Goal: Transaction & Acquisition: Purchase product/service

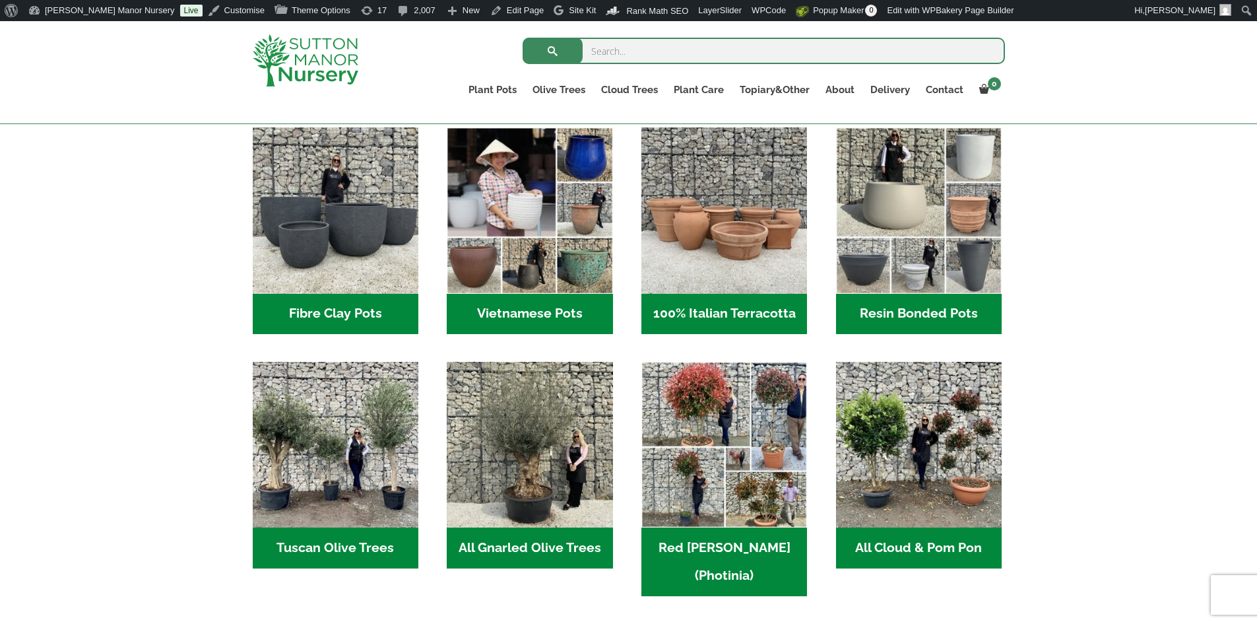
click at [342, 317] on h2 "Fibre Clay Pots (3)" at bounding box center [336, 314] width 166 height 41
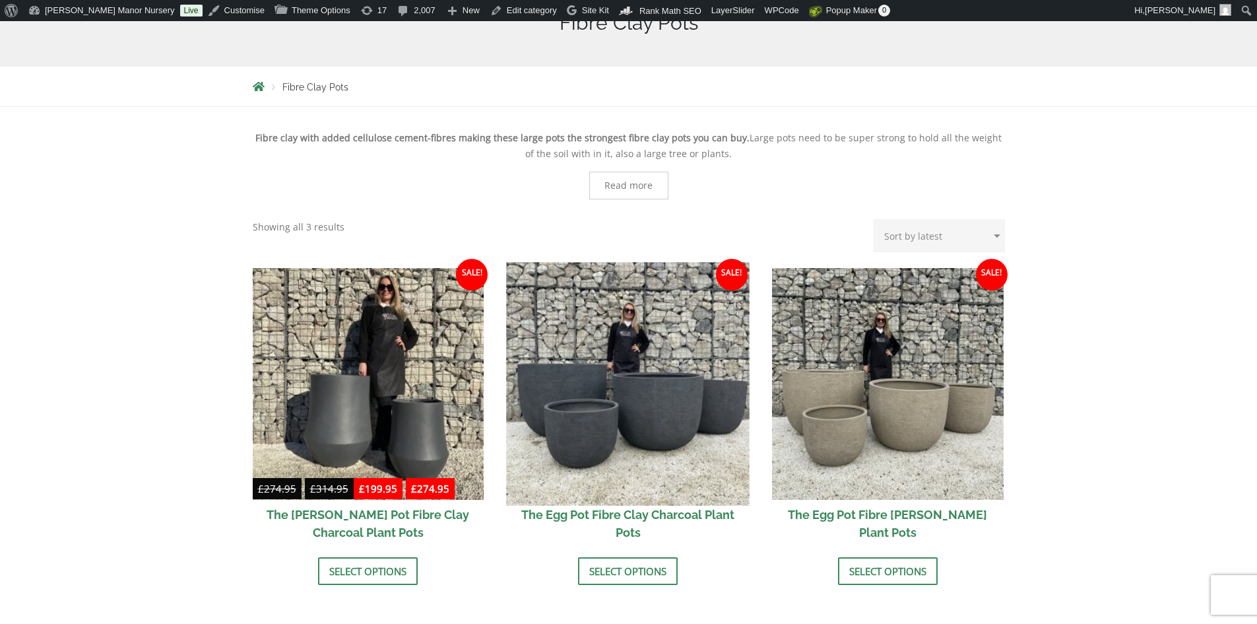
scroll to position [306, 0]
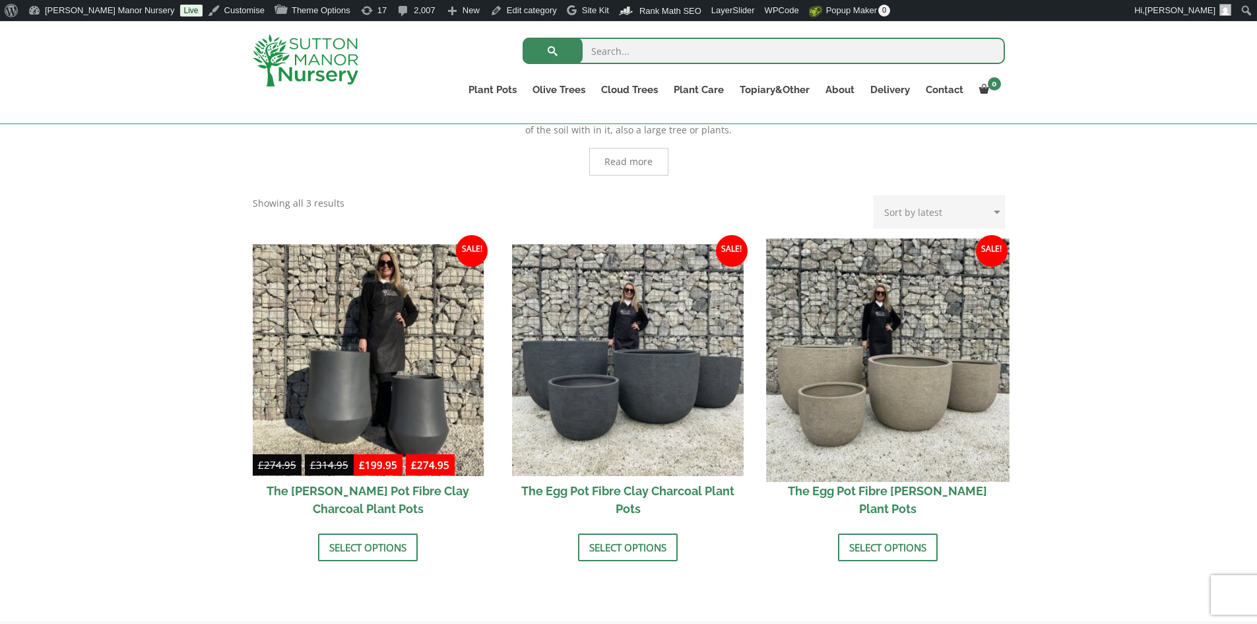
click at [925, 388] on img at bounding box center [887, 359] width 243 height 243
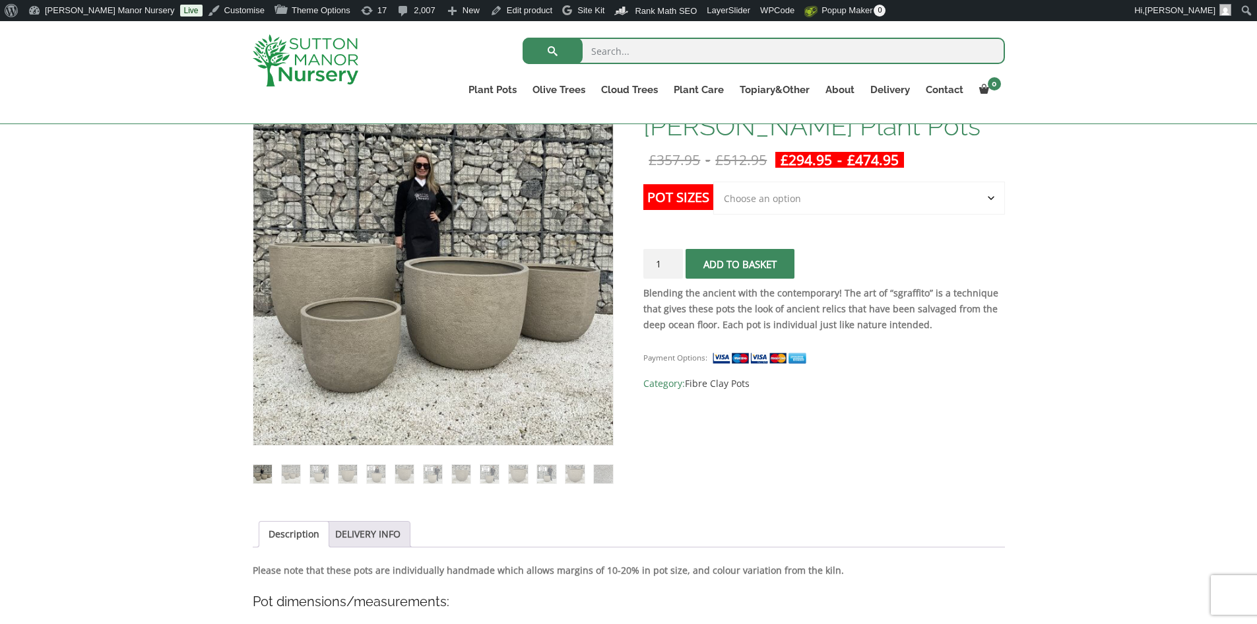
scroll to position [108, 0]
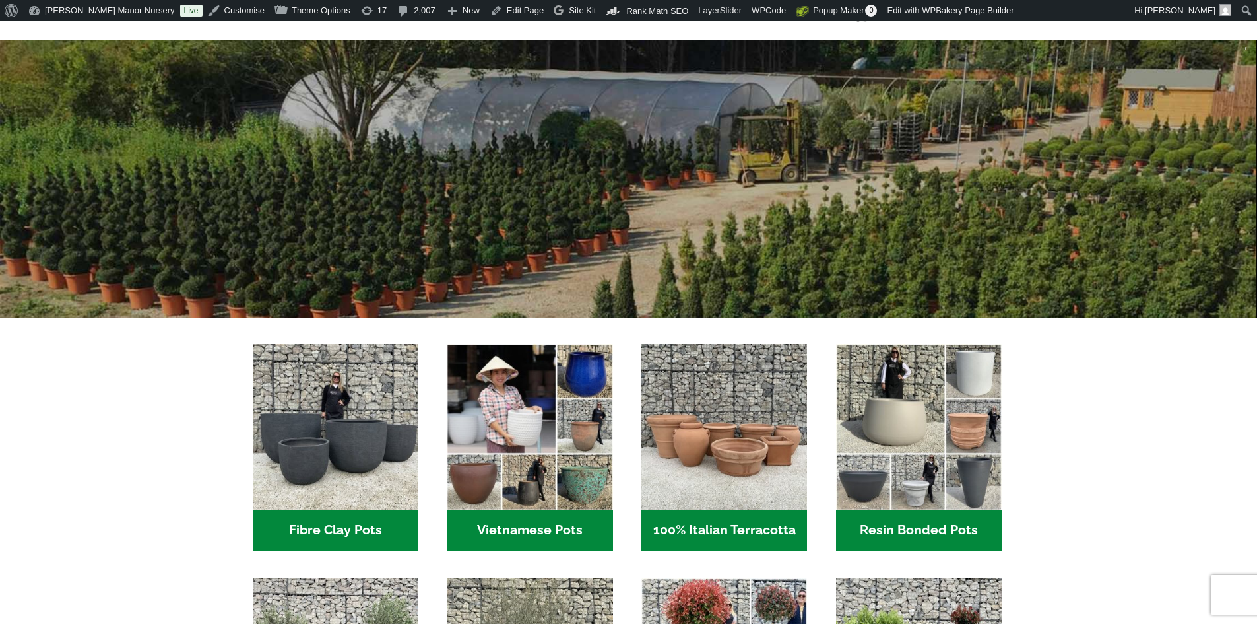
scroll to position [330, 0]
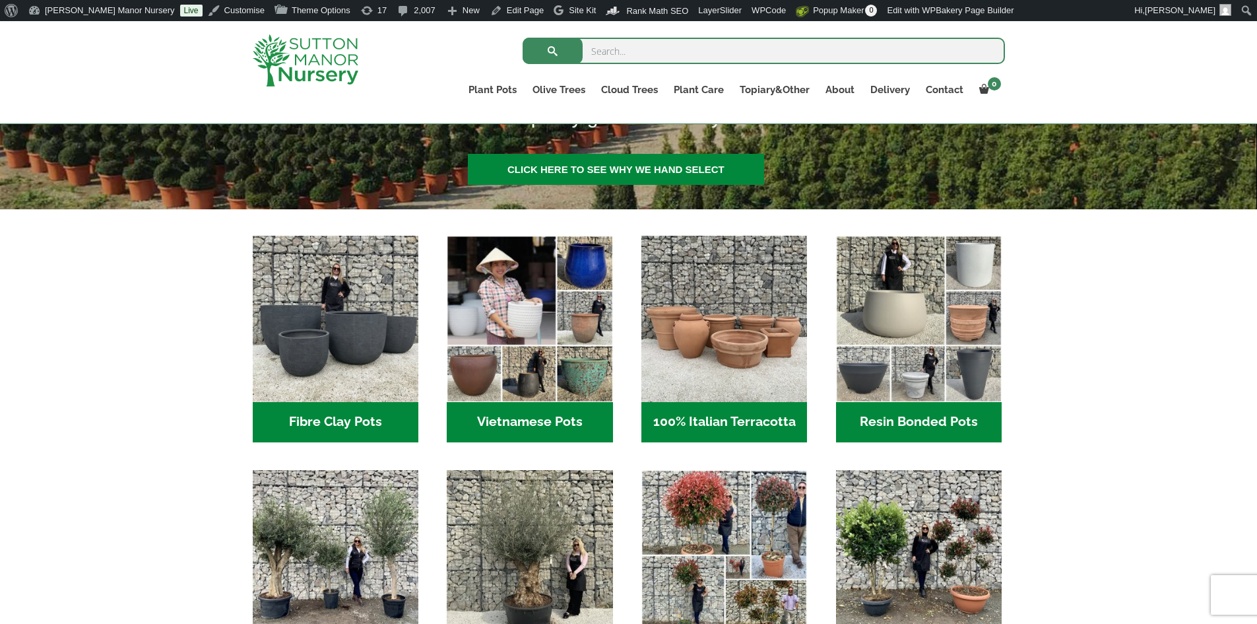
click at [516, 423] on h2 "Vietnamese Pots (55)" at bounding box center [530, 422] width 166 height 41
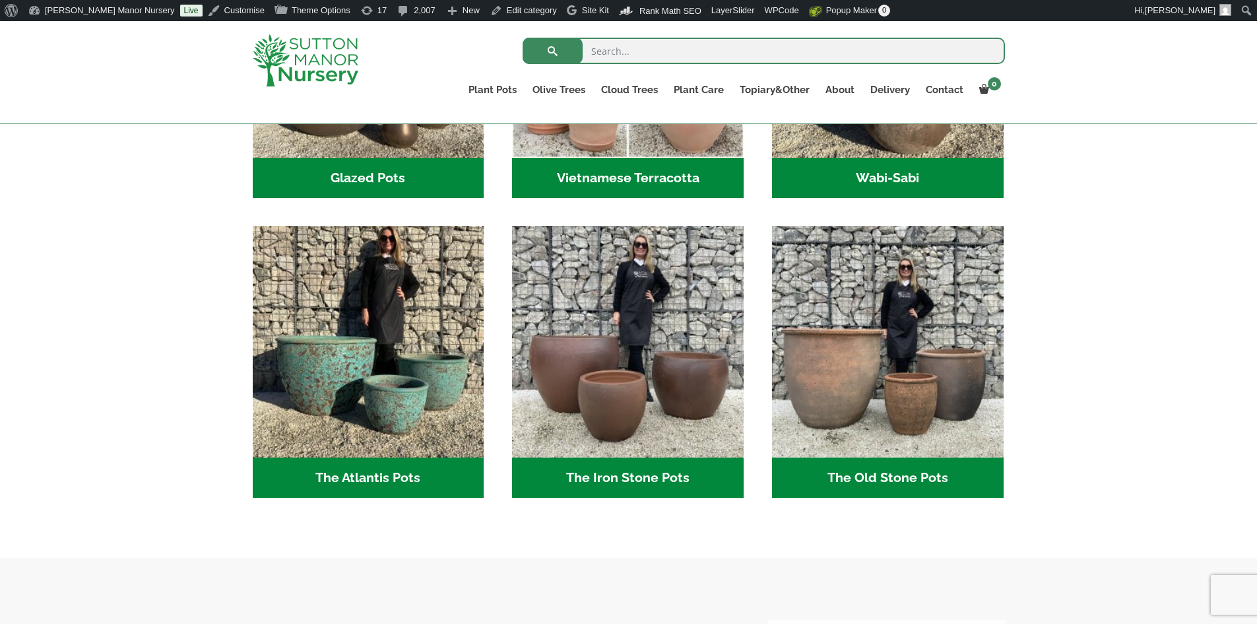
scroll to position [594, 0]
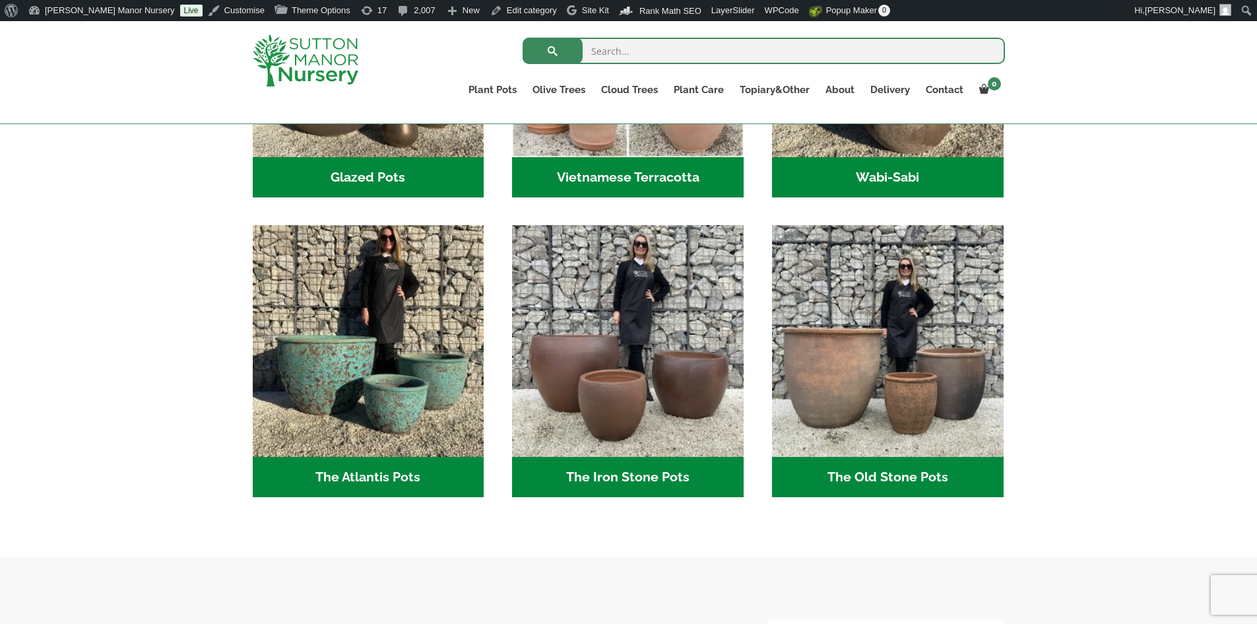
click at [898, 473] on h2 "The Old Stone Pots (7)" at bounding box center [888, 477] width 232 height 41
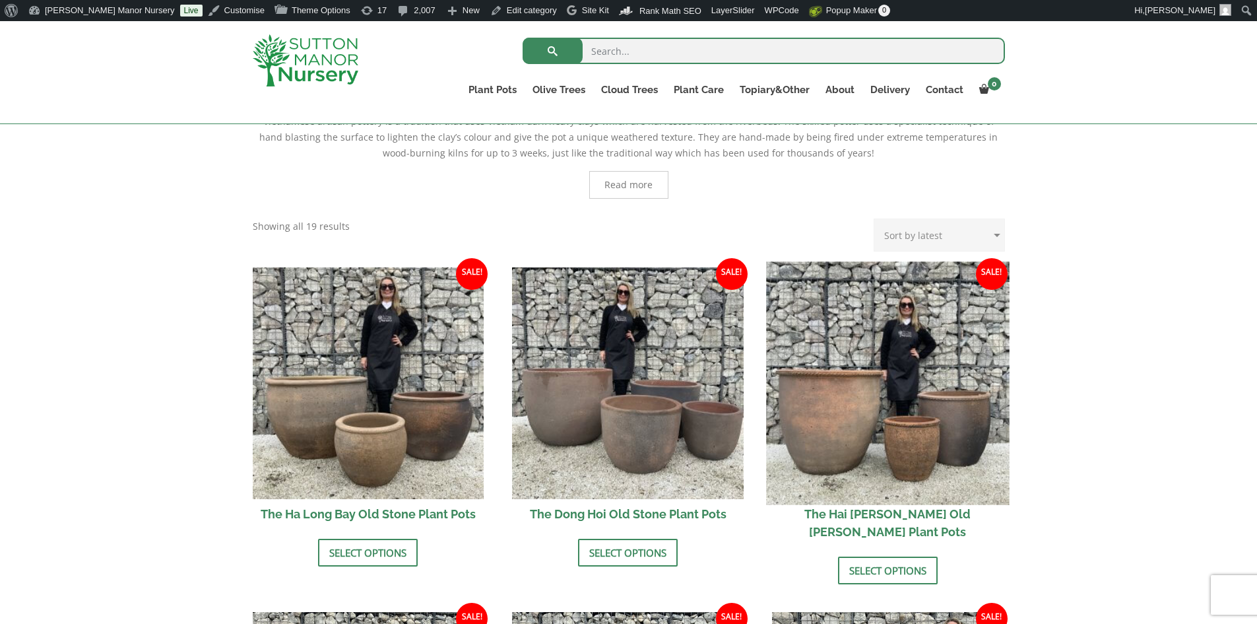
scroll to position [330, 0]
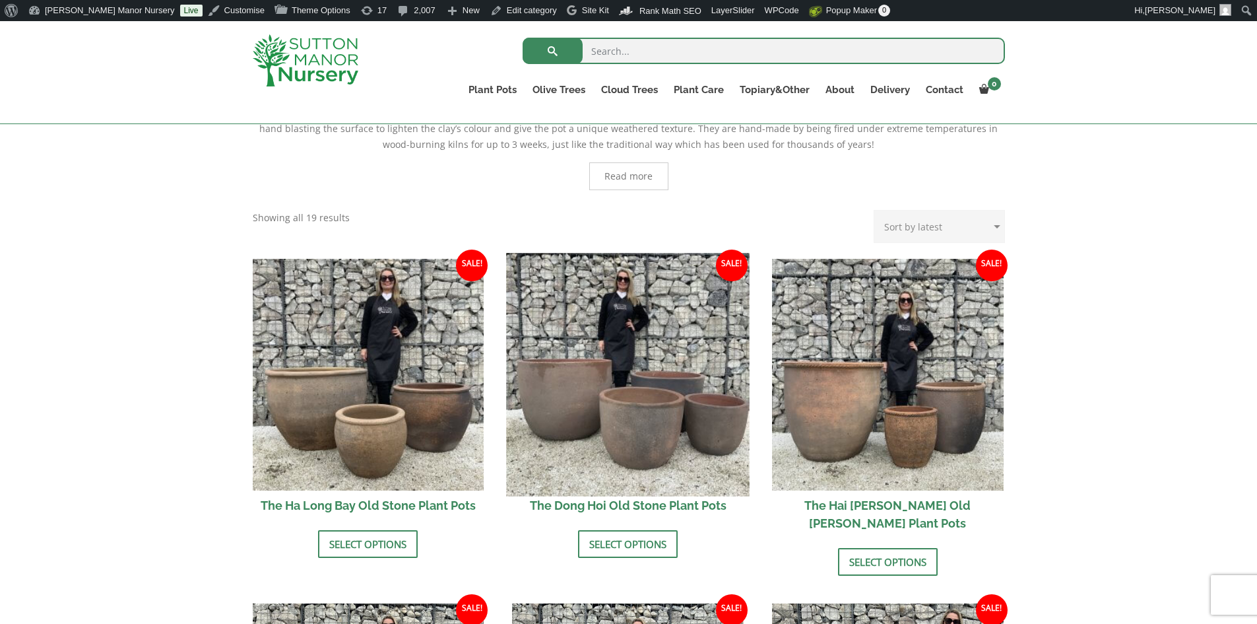
click at [621, 389] on img at bounding box center [628, 374] width 243 height 243
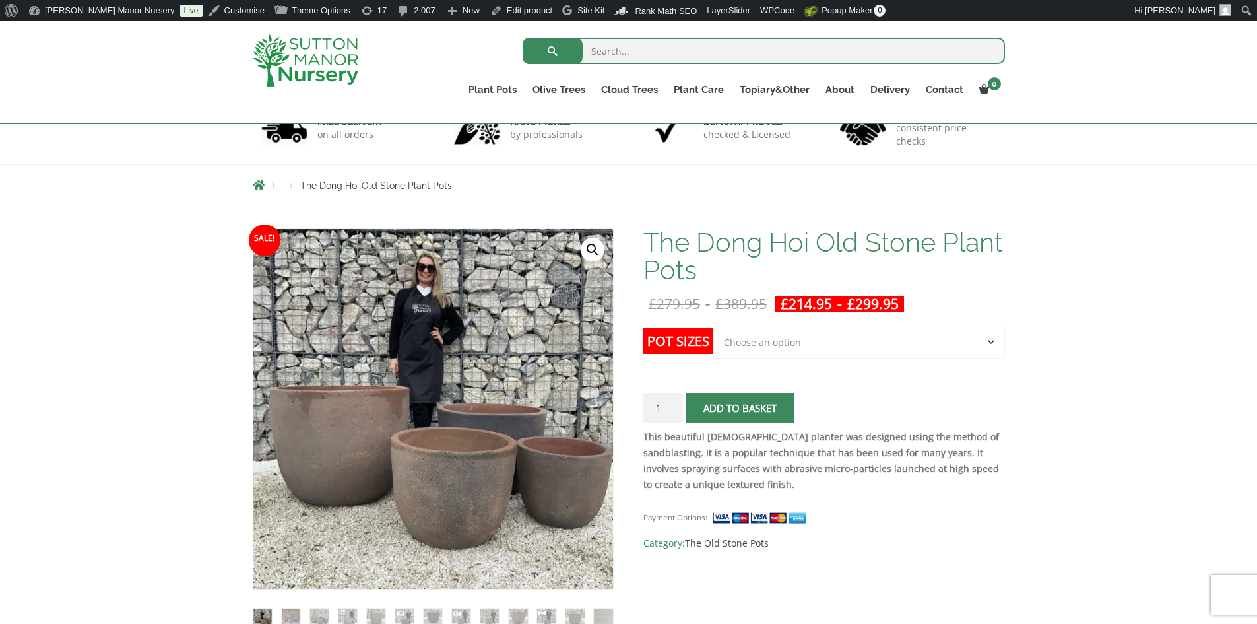
scroll to position [66, 0]
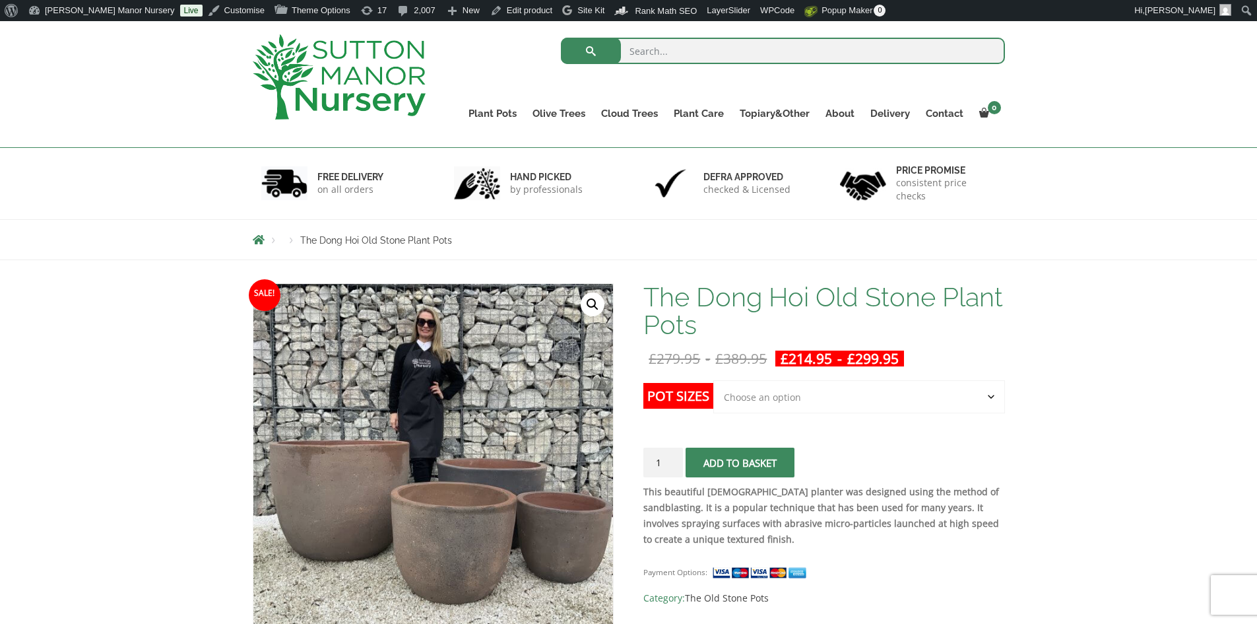
click at [993, 397] on select "Choose an option Click here to buy the 4th to Largest Pot In The Picture Click …" at bounding box center [859, 396] width 291 height 33
